Goal: Transaction & Acquisition: Subscribe to service/newsletter

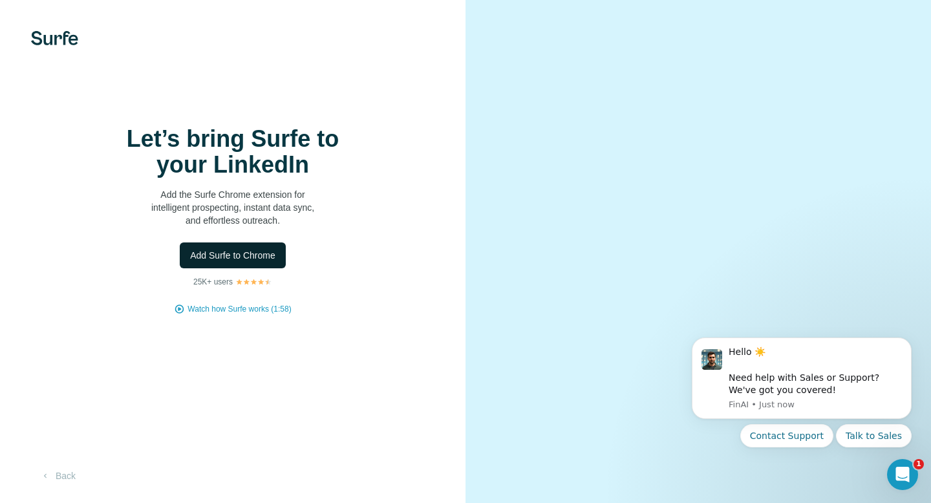
click at [259, 255] on span "Add Surfe to Chrome" at bounding box center [232, 255] width 85 height 13
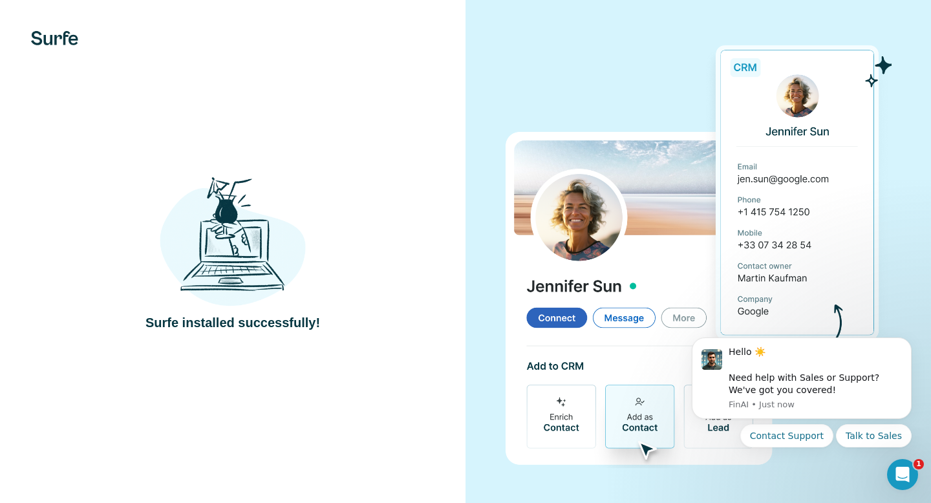
click at [785, 90] on img at bounding box center [698, 252] width 387 height 432
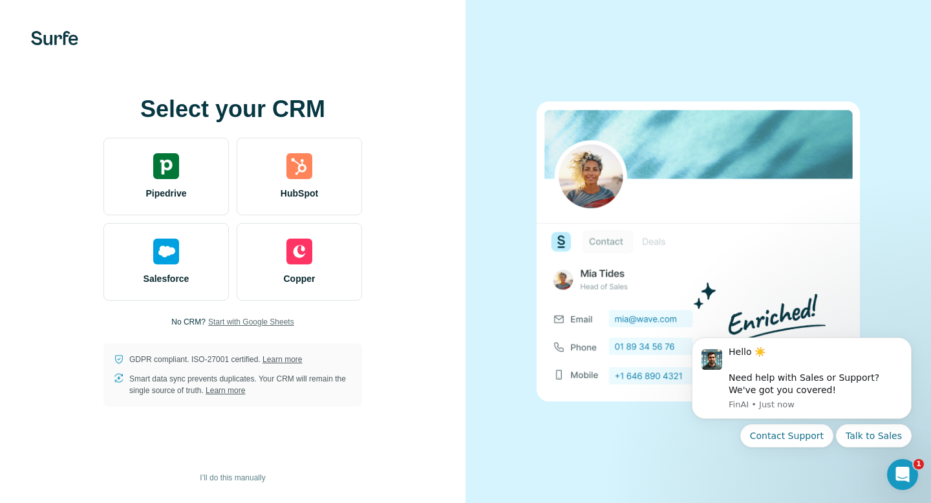
click at [229, 323] on span "Start with Google Sheets" at bounding box center [251, 322] width 86 height 12
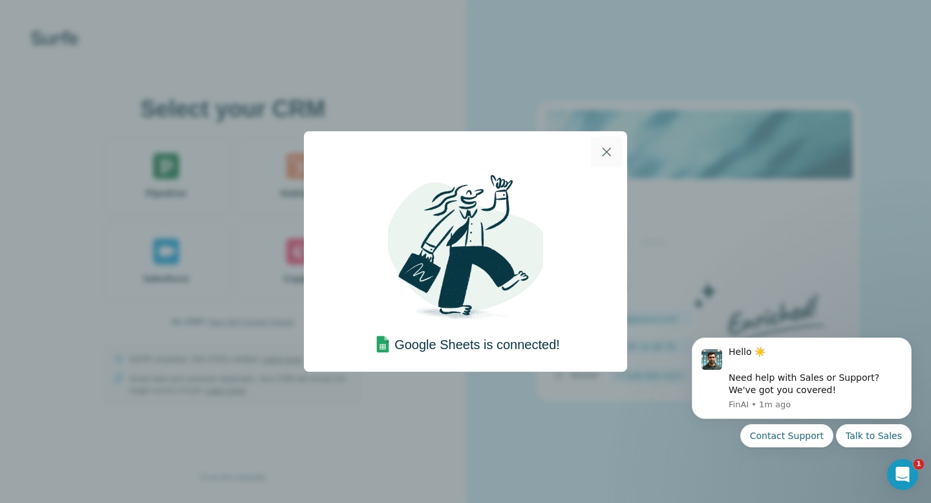
click at [611, 149] on icon "button" at bounding box center [607, 152] width 16 height 16
click at [607, 153] on icon "button" at bounding box center [606, 151] width 9 height 9
click at [611, 158] on icon "button" at bounding box center [607, 152] width 16 height 16
